Goal: Task Accomplishment & Management: Use online tool/utility

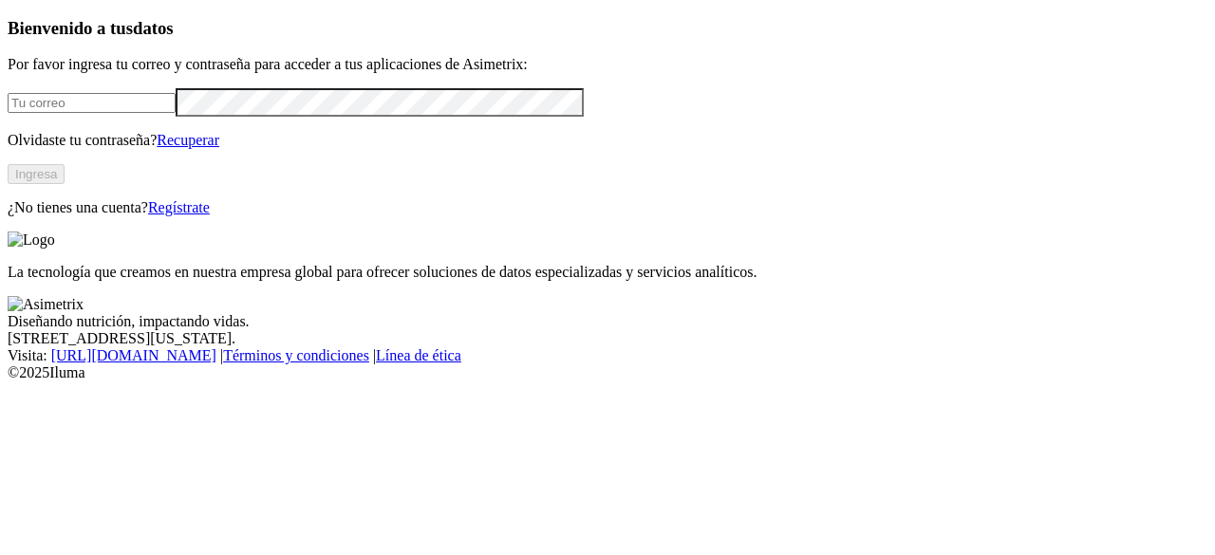
click at [176, 113] on input "email" at bounding box center [92, 103] width 168 height 20
type input "[PERSON_NAME][EMAIL_ADDRESS][PERSON_NAME][DOMAIN_NAME]"
click input "submit" at bounding box center [0, 0] width 0 height 0
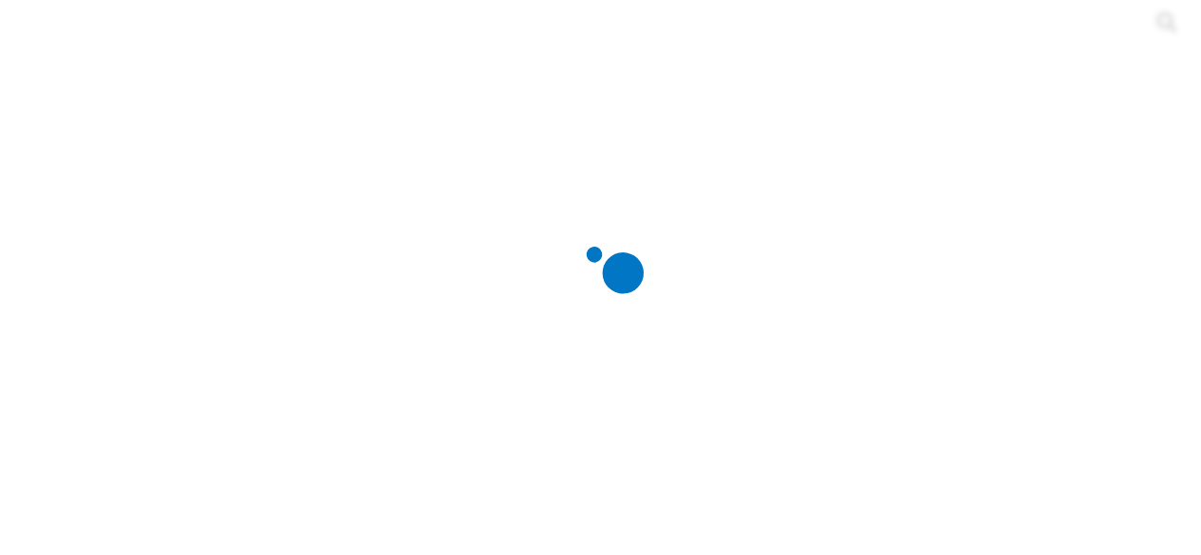
click at [224, 239] on div at bounding box center [608, 277] width 1201 height 555
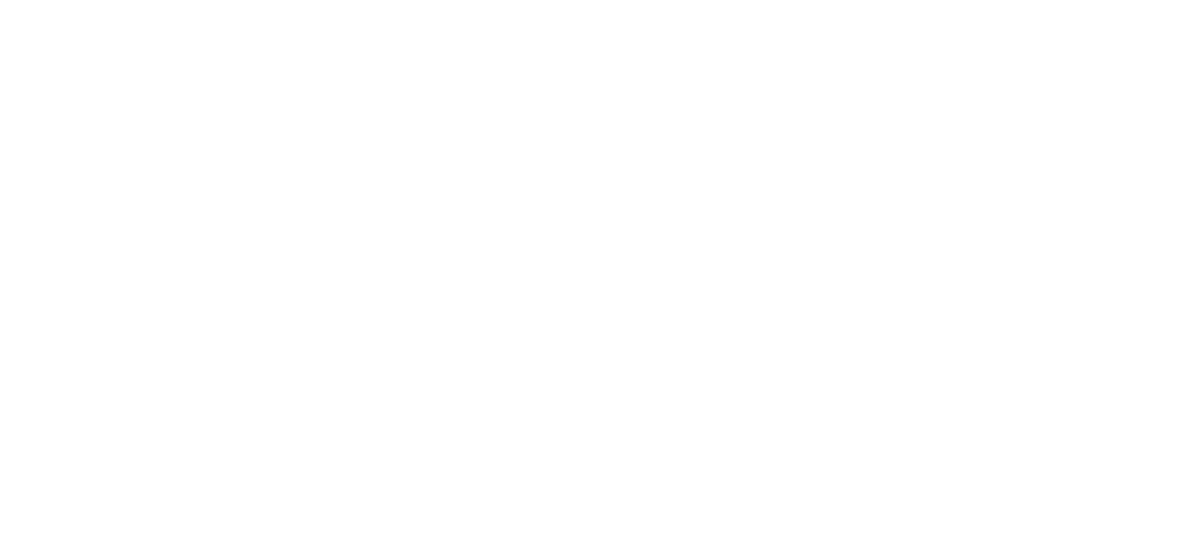
scroll to position [1134, 0]
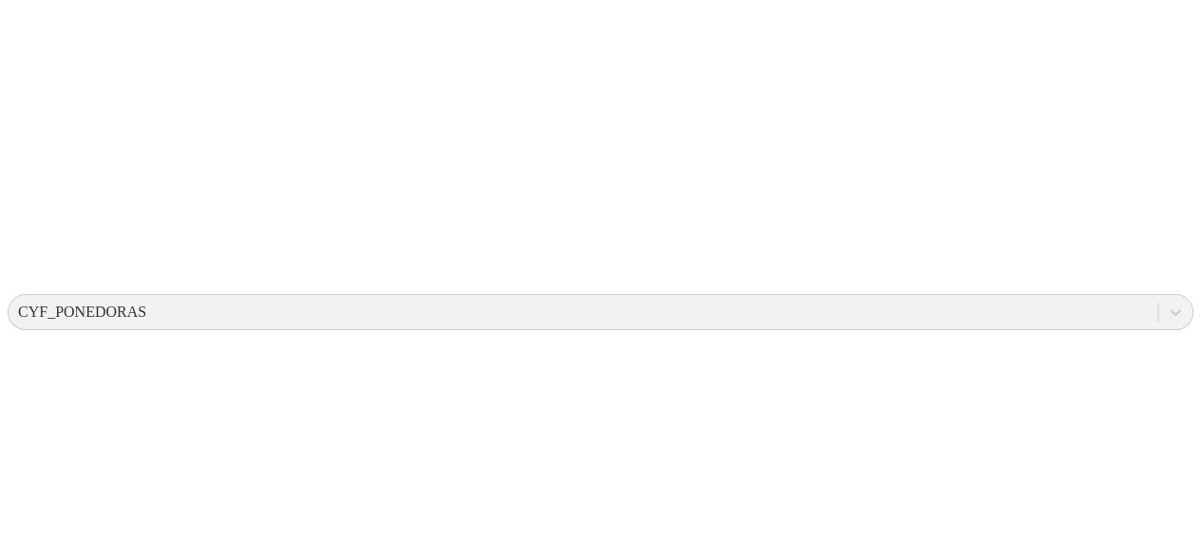
scroll to position [479, 0]
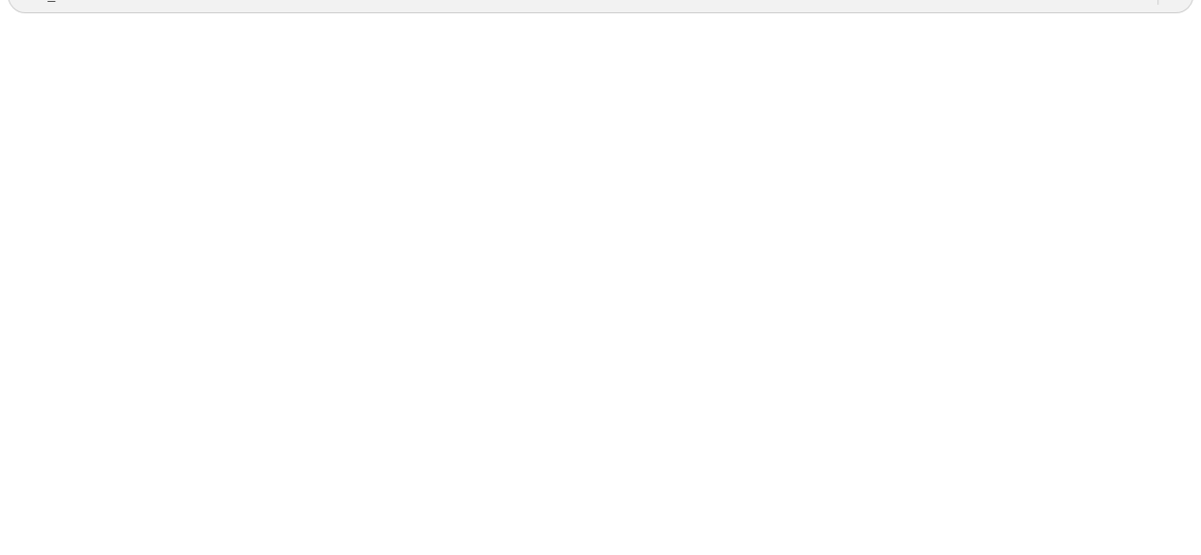
scroll to position [797, 0]
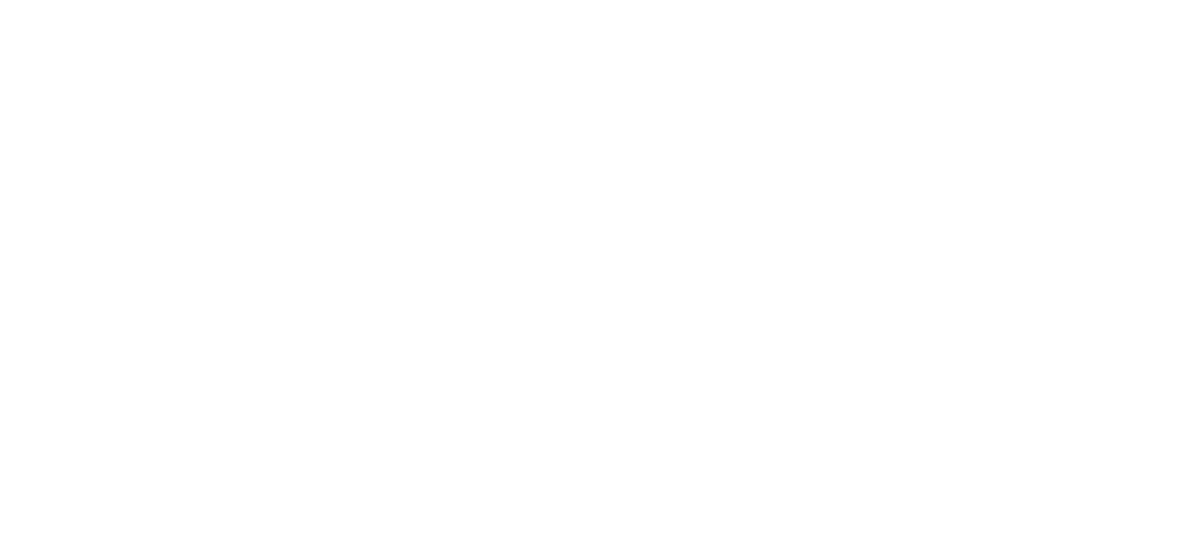
scroll to position [0, 0]
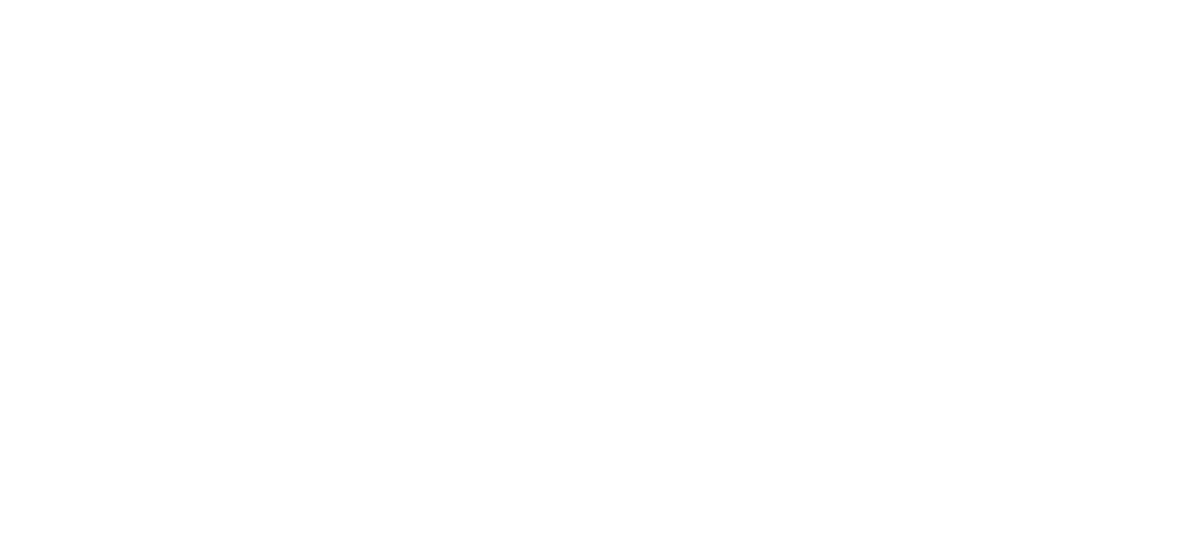
scroll to position [1150, 0]
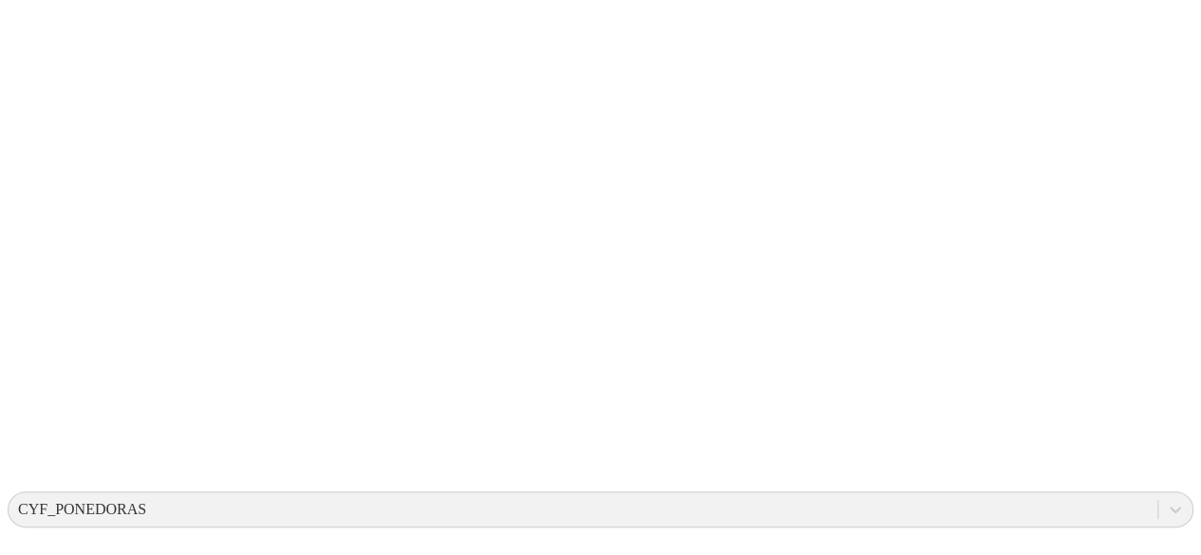
scroll to position [281, 0]
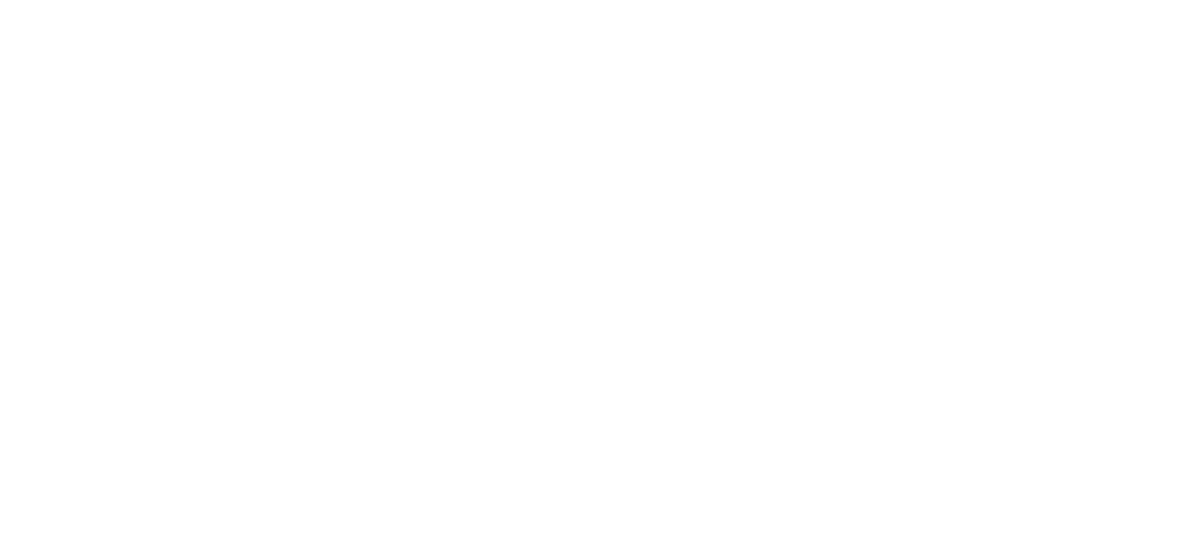
scroll to position [938, 0]
